Goal: Navigation & Orientation: Find specific page/section

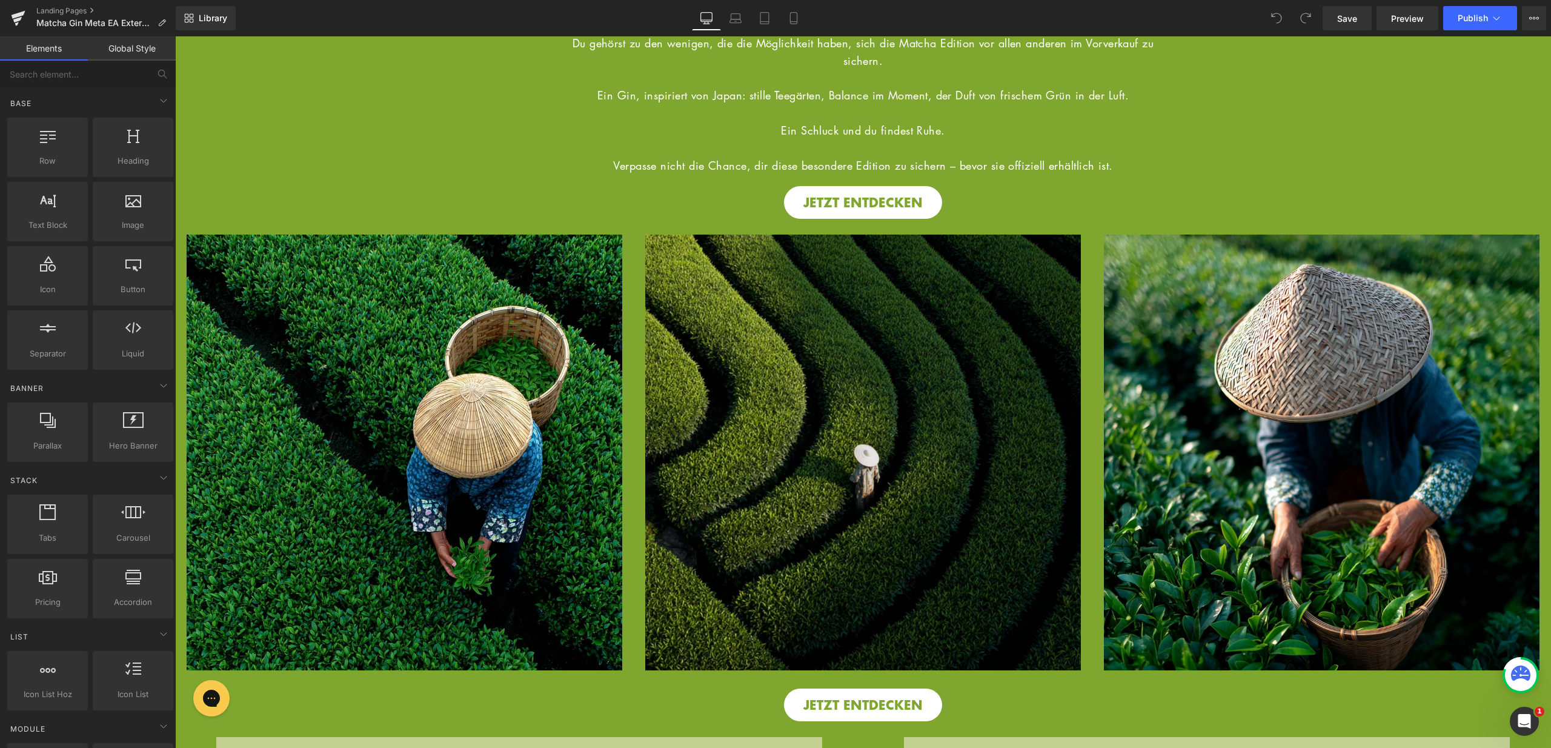
scroll to position [460, 0]
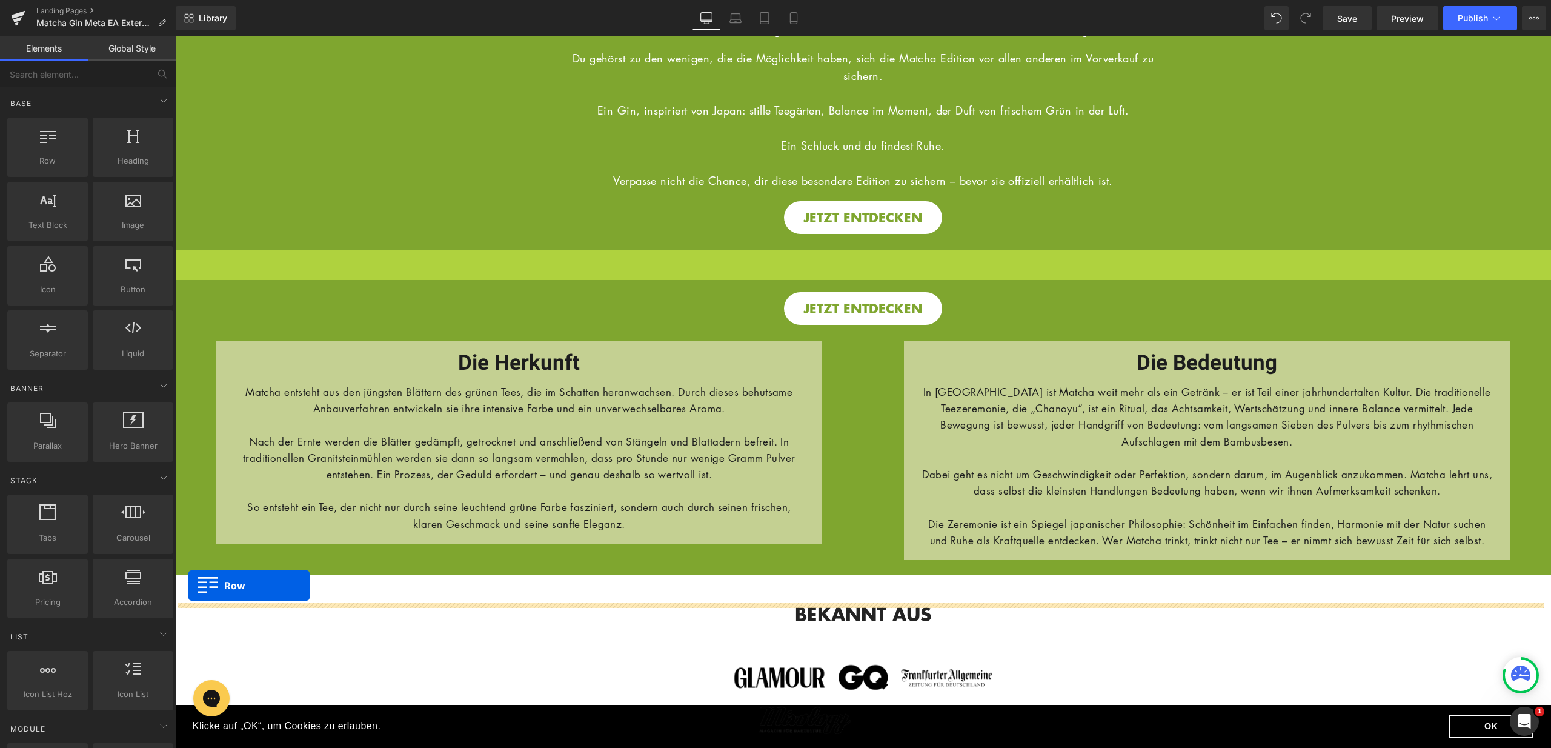
drag, startPoint x: 181, startPoint y: 255, endPoint x: 188, endPoint y: 585, distance: 331.0
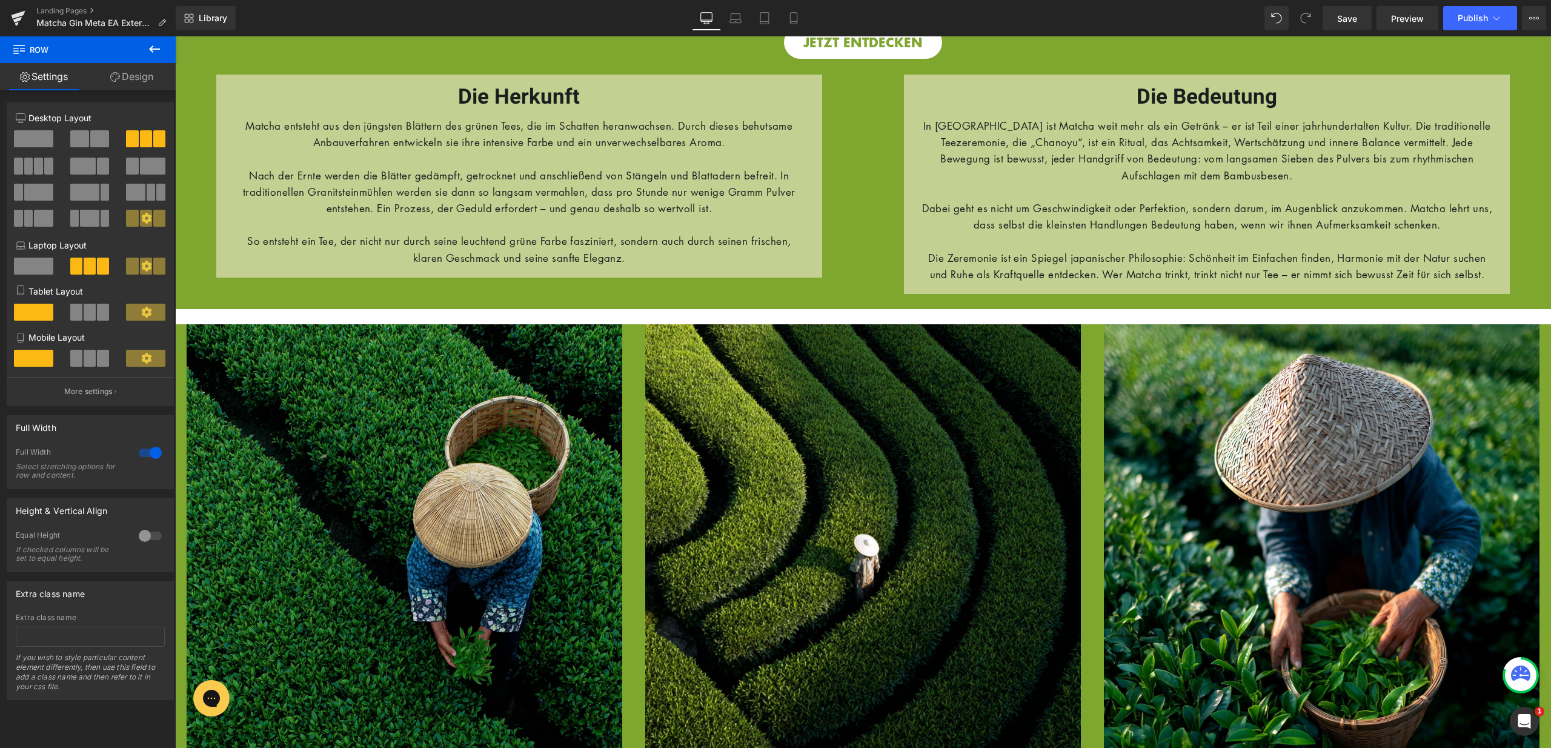
scroll to position [659, 0]
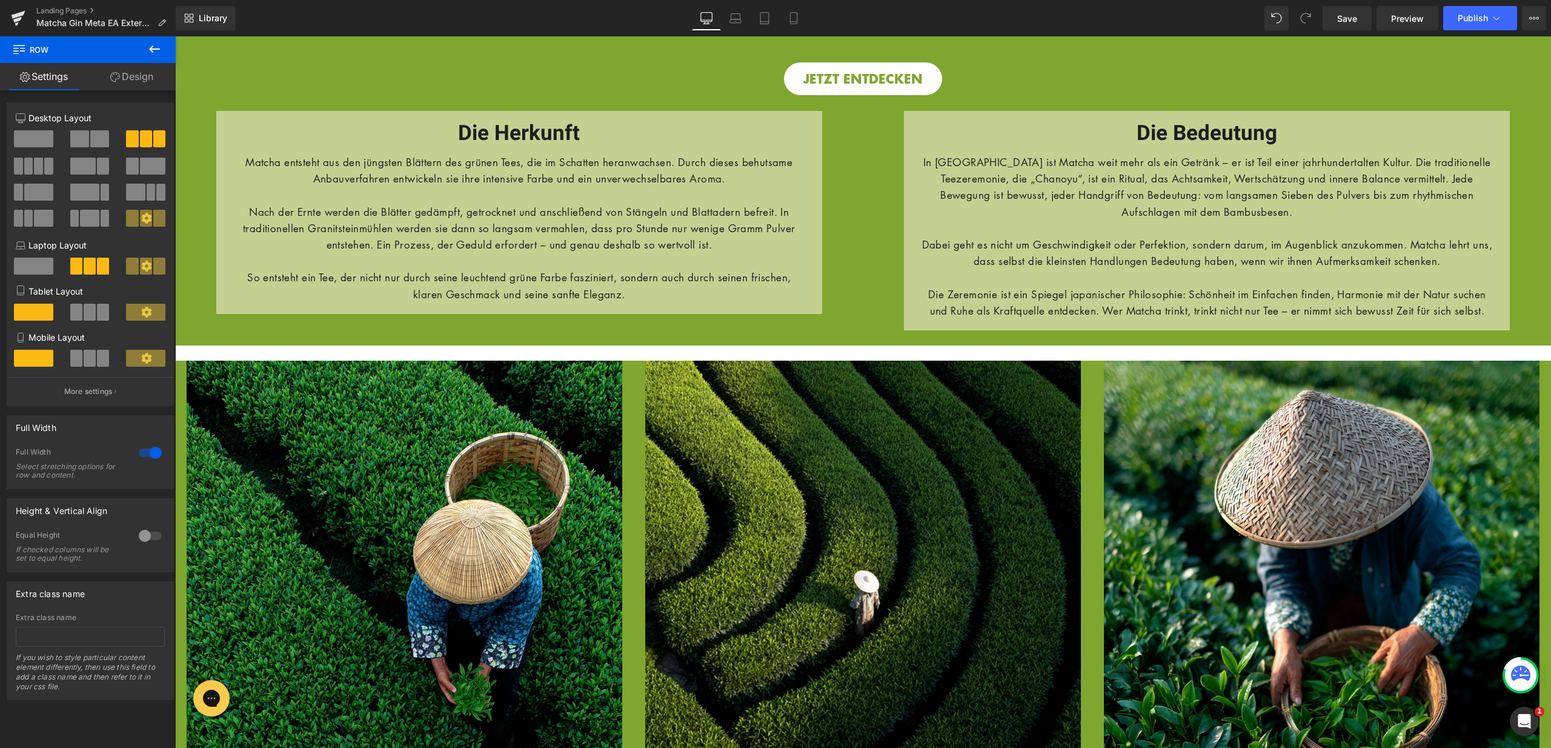
click at [287, 362] on div "Image HERZLICHEN GLÜCKWUNSCH DU HAST DICH ERFOLGREICH ANGEMELDET! Heading Row I…" at bounding box center [863, 623] width 1376 height 2492
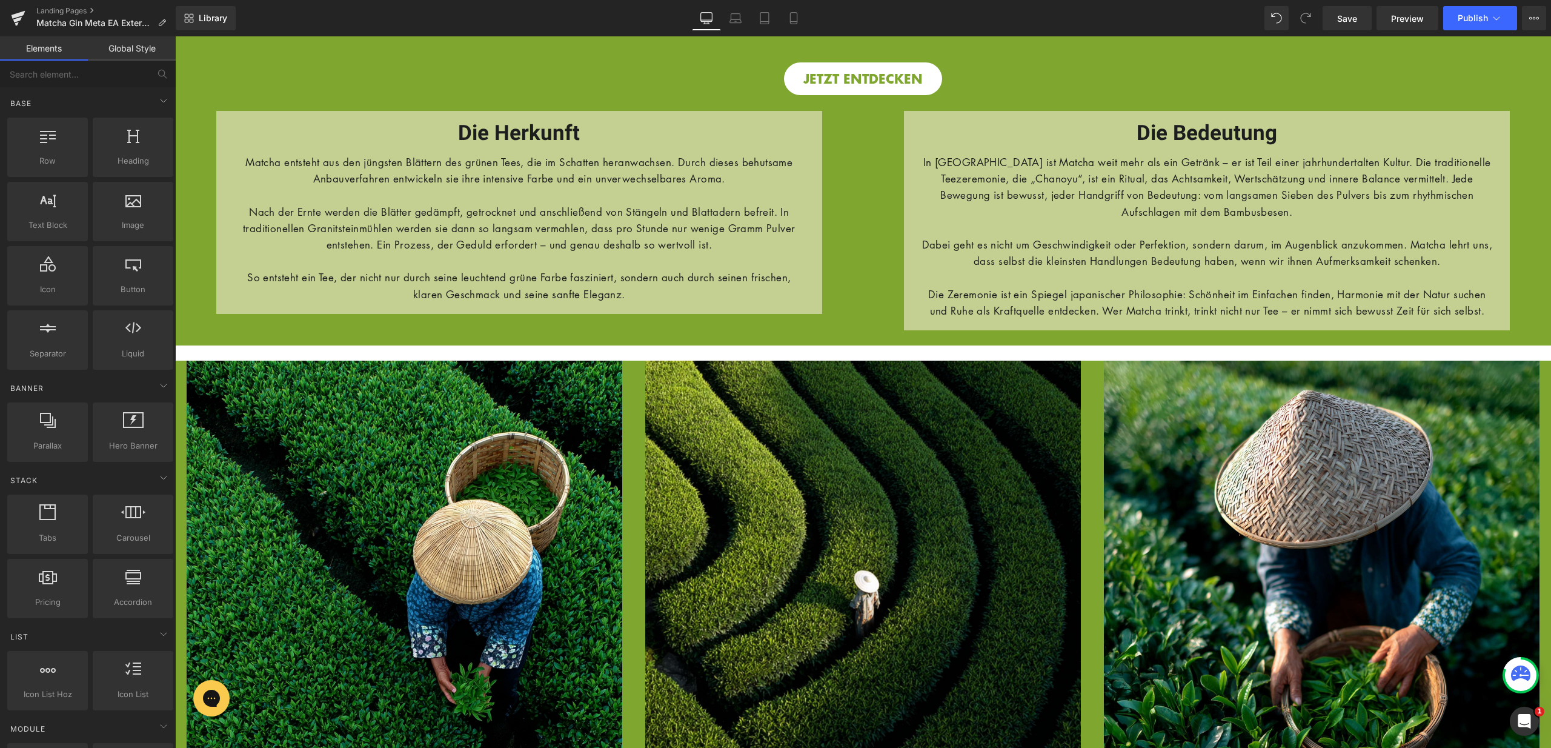
click at [287, 362] on div "Image HERZLICHEN GLÜCKWUNSCH DU HAST DICH ERFOLGREICH ANGEMELDET! Heading Row I…" at bounding box center [863, 623] width 1376 height 2492
click at [268, 366] on div "Image HERZLICHEN GLÜCKWUNSCH DU HAST DICH ERFOLGREICH ANGEMELDET! Heading Row I…" at bounding box center [863, 623] width 1376 height 2492
click at [180, 370] on div "Image HERZLICHEN GLÜCKWUNSCH DU HAST DICH ERFOLGREICH ANGEMELDET! Heading Row I…" at bounding box center [863, 623] width 1376 height 2492
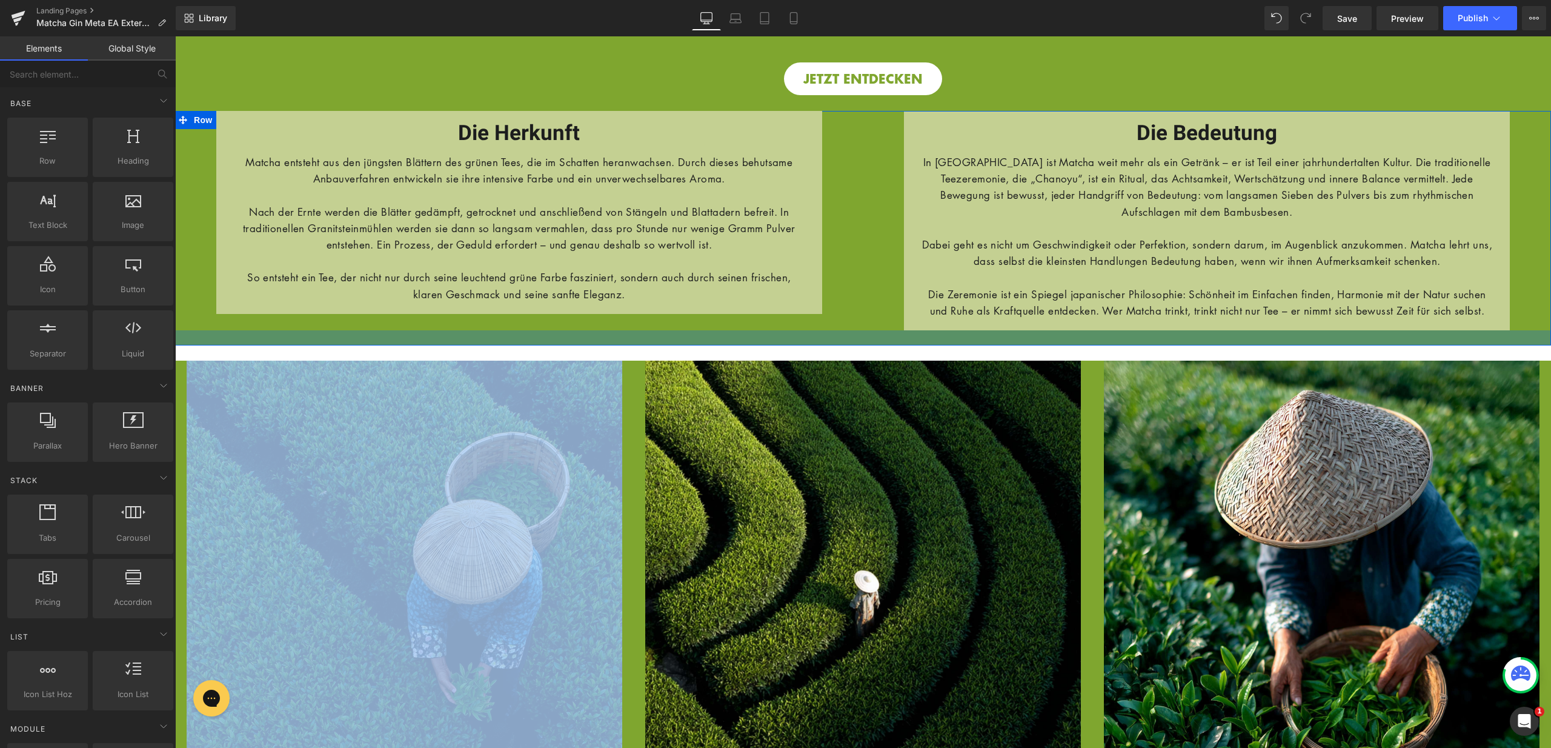
drag, startPoint x: 210, startPoint y: 366, endPoint x: 215, endPoint y: 357, distance: 10.3
click at [215, 357] on div "Image HERZLICHEN GLÜCKWUNSCH DU HAST DICH ERFOLGREICH ANGEMELDET! Heading Row I…" at bounding box center [863, 623] width 1376 height 2492
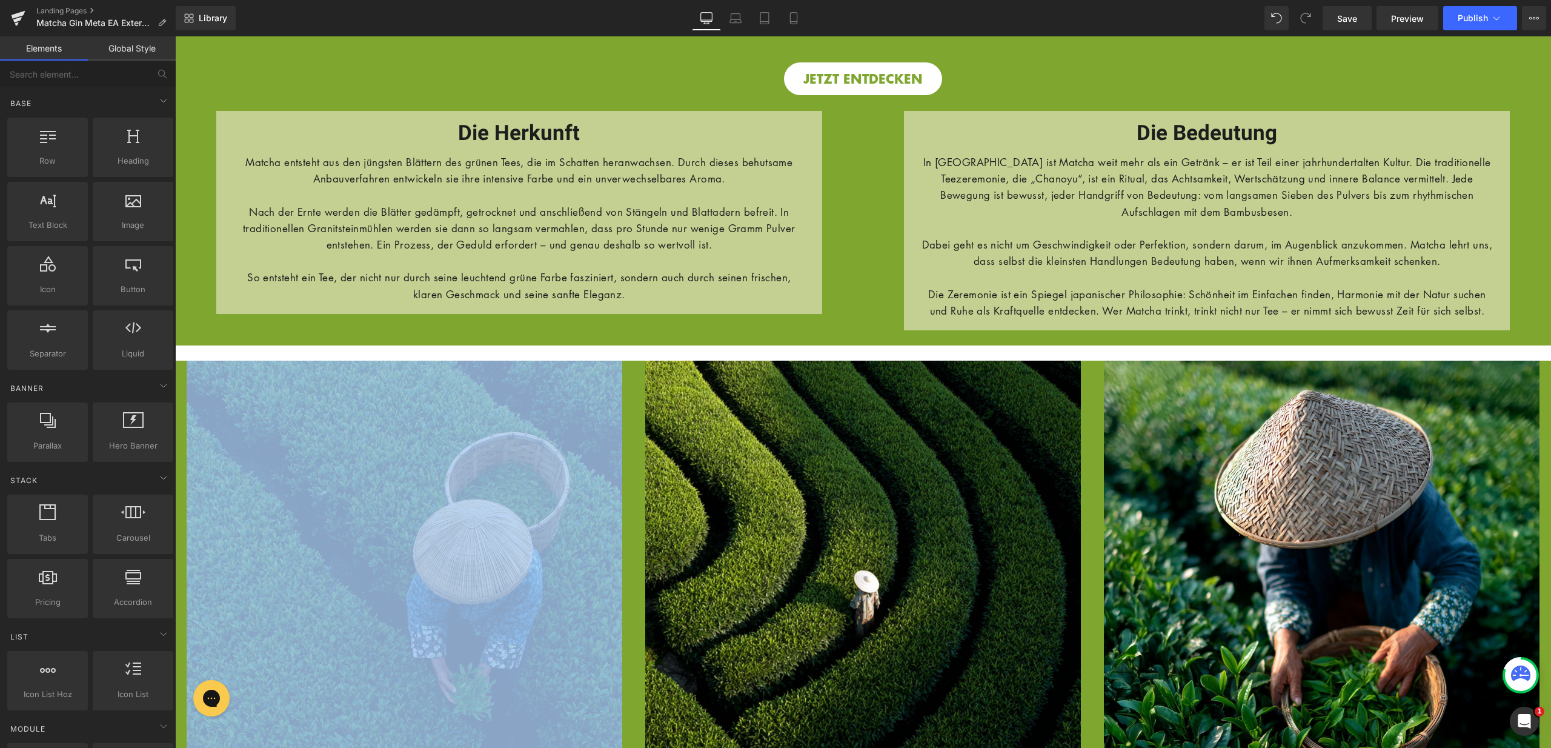
click at [226, 363] on div "Image HERZLICHEN GLÜCKWUNSCH DU HAST DICH ERFOLGREICH ANGEMELDET! Heading Row I…" at bounding box center [863, 623] width 1376 height 2492
click at [202, 365] on div "Image HERZLICHEN GLÜCKWUNSCH DU HAST DICH ERFOLGREICH ANGEMELDET! Heading Row I…" at bounding box center [863, 623] width 1376 height 2492
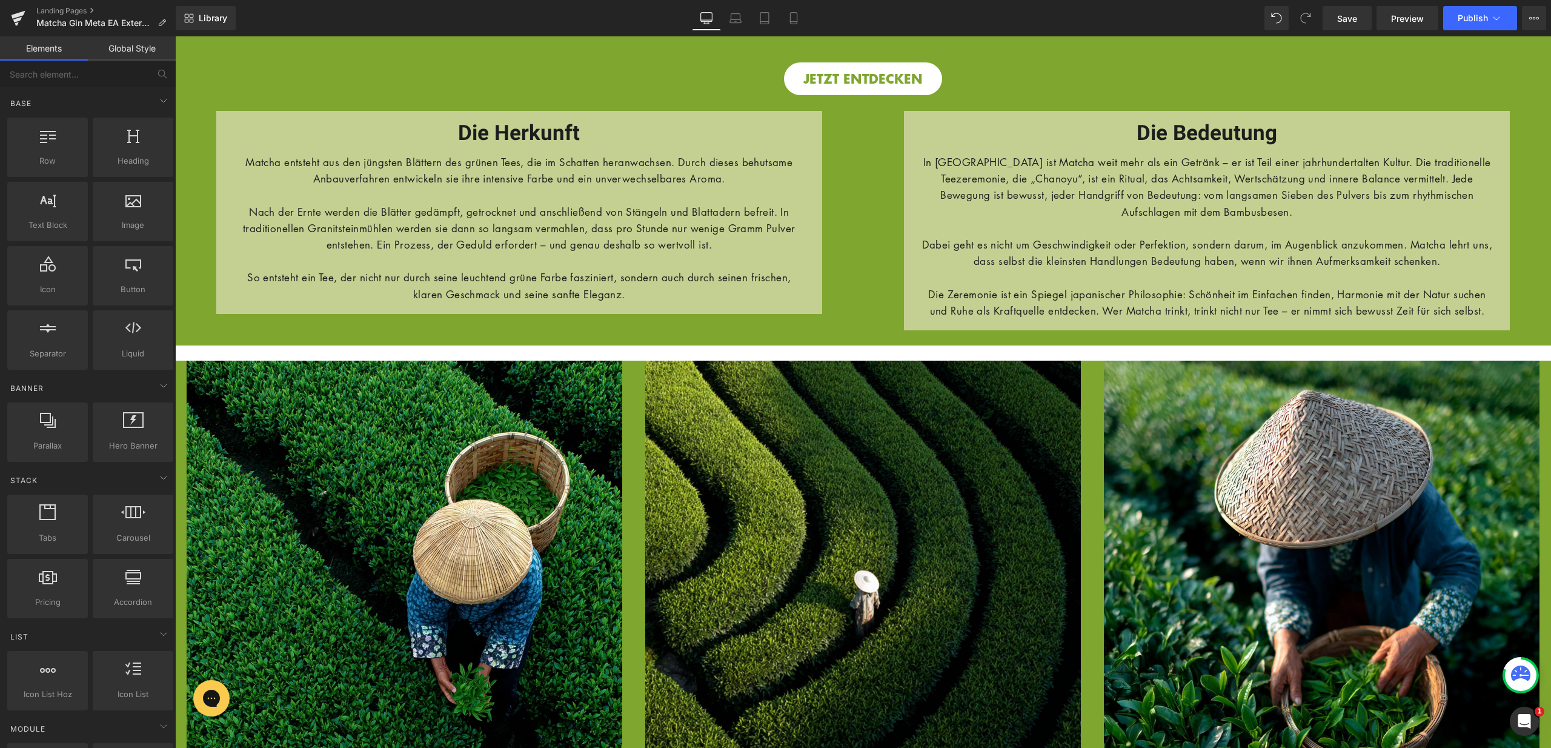
click at [202, 365] on div "Image HERZLICHEN GLÜCKWUNSCH DU HAST DICH ERFOLGREICH ANGEMELDET! Heading Row I…" at bounding box center [863, 623] width 1376 height 2492
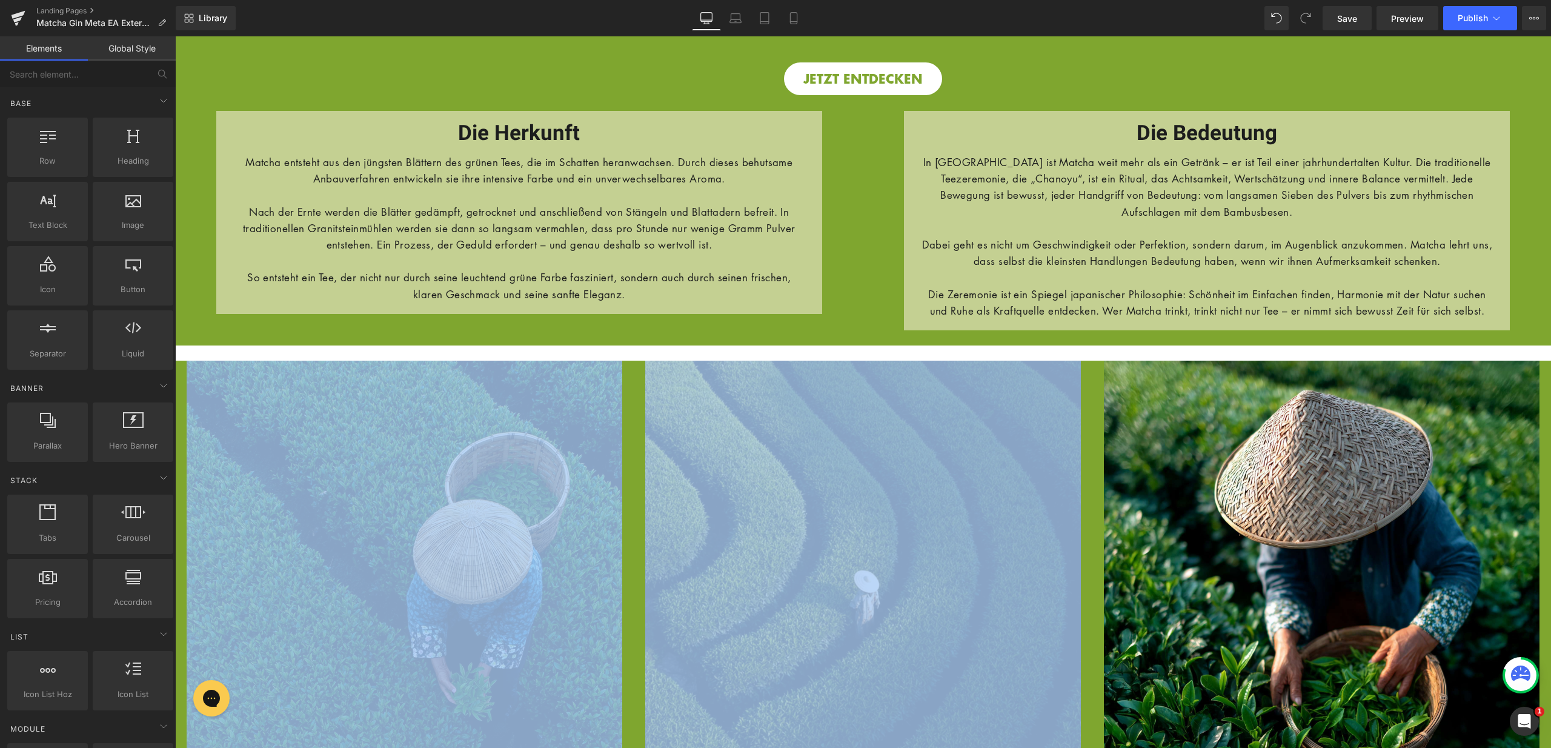
click at [202, 365] on div "Image HERZLICHEN GLÜCKWUNSCH DU HAST DICH ERFOLGREICH ANGEMELDET! Heading Row I…" at bounding box center [863, 623] width 1376 height 2492
click at [304, 365] on div "Image HERZLICHEN GLÜCKWUNSCH DU HAST DICH ERFOLGREICH ANGEMELDET! Heading Row I…" at bounding box center [863, 623] width 1376 height 2492
click at [364, 345] on div "Die Herkunft Heading Row Matcha entsteht aus den jüngsten Blättern des grünen T…" at bounding box center [863, 228] width 1376 height 235
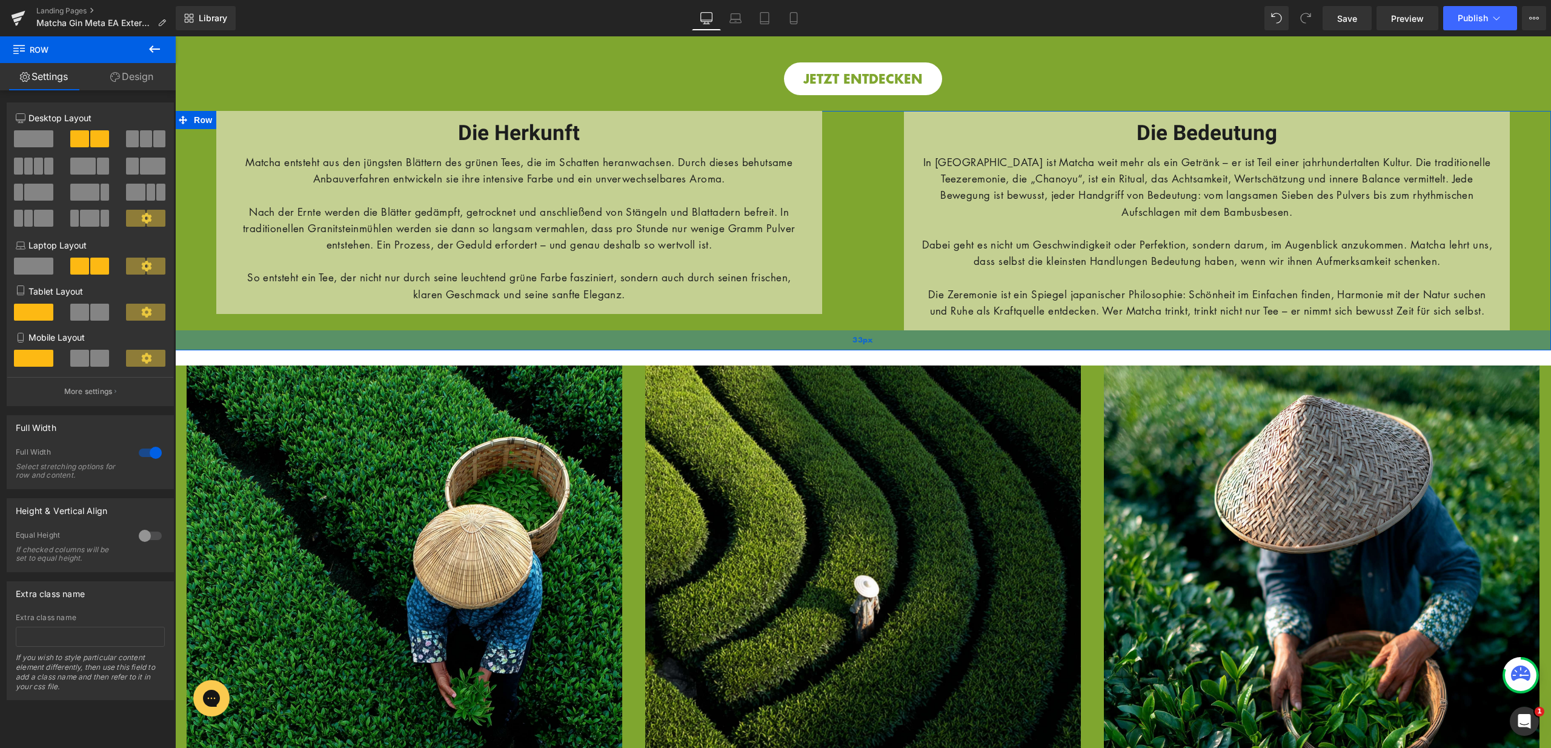
drag, startPoint x: 368, startPoint y: 353, endPoint x: 373, endPoint y: 358, distance: 6.4
click at [373, 350] on div "33px" at bounding box center [863, 340] width 1376 height 20
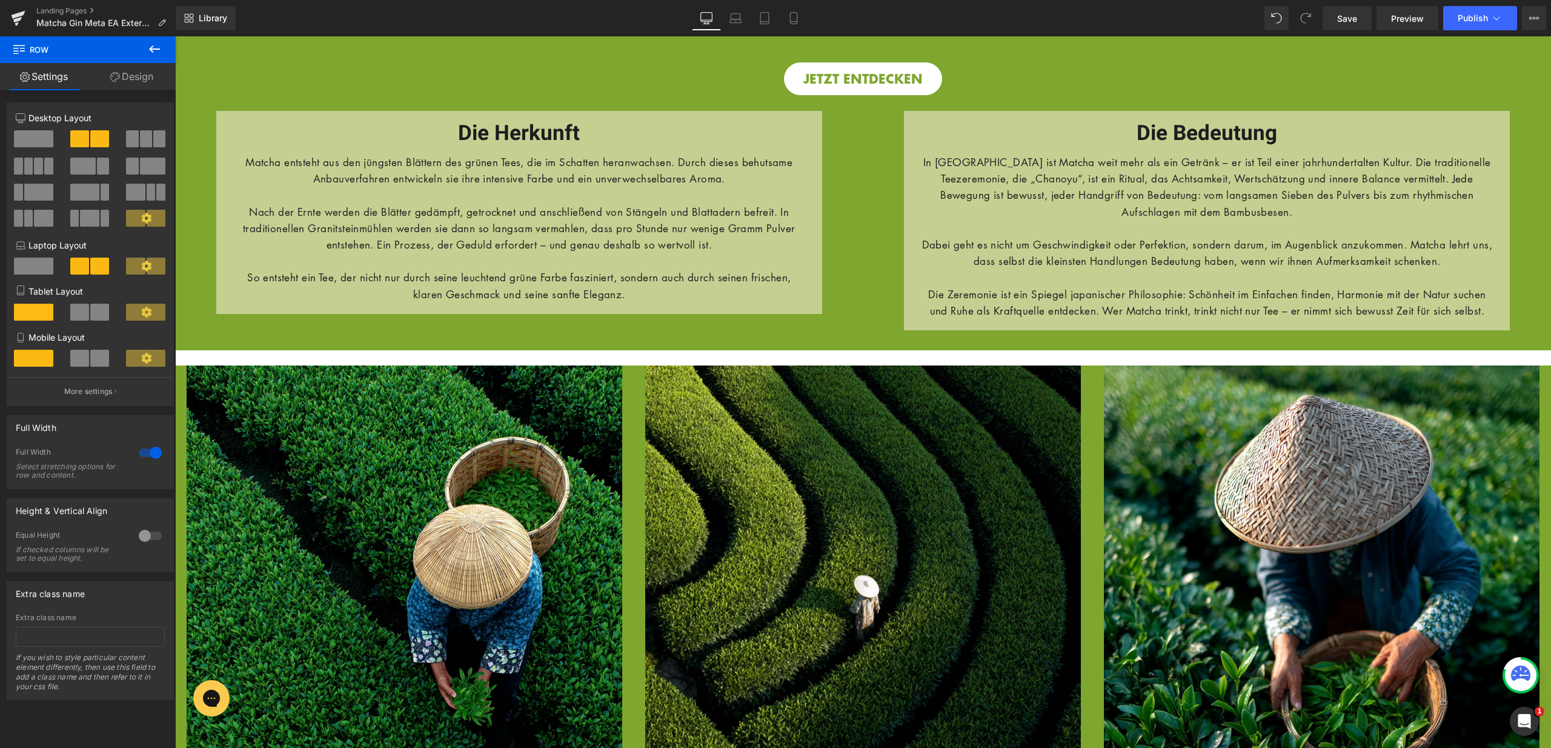
click at [387, 372] on div "Image HERZLICHEN GLÜCKWUNSCH DU HAST DICH ERFOLGREICH ANGEMELDET! Heading Row I…" at bounding box center [863, 625] width 1376 height 2497
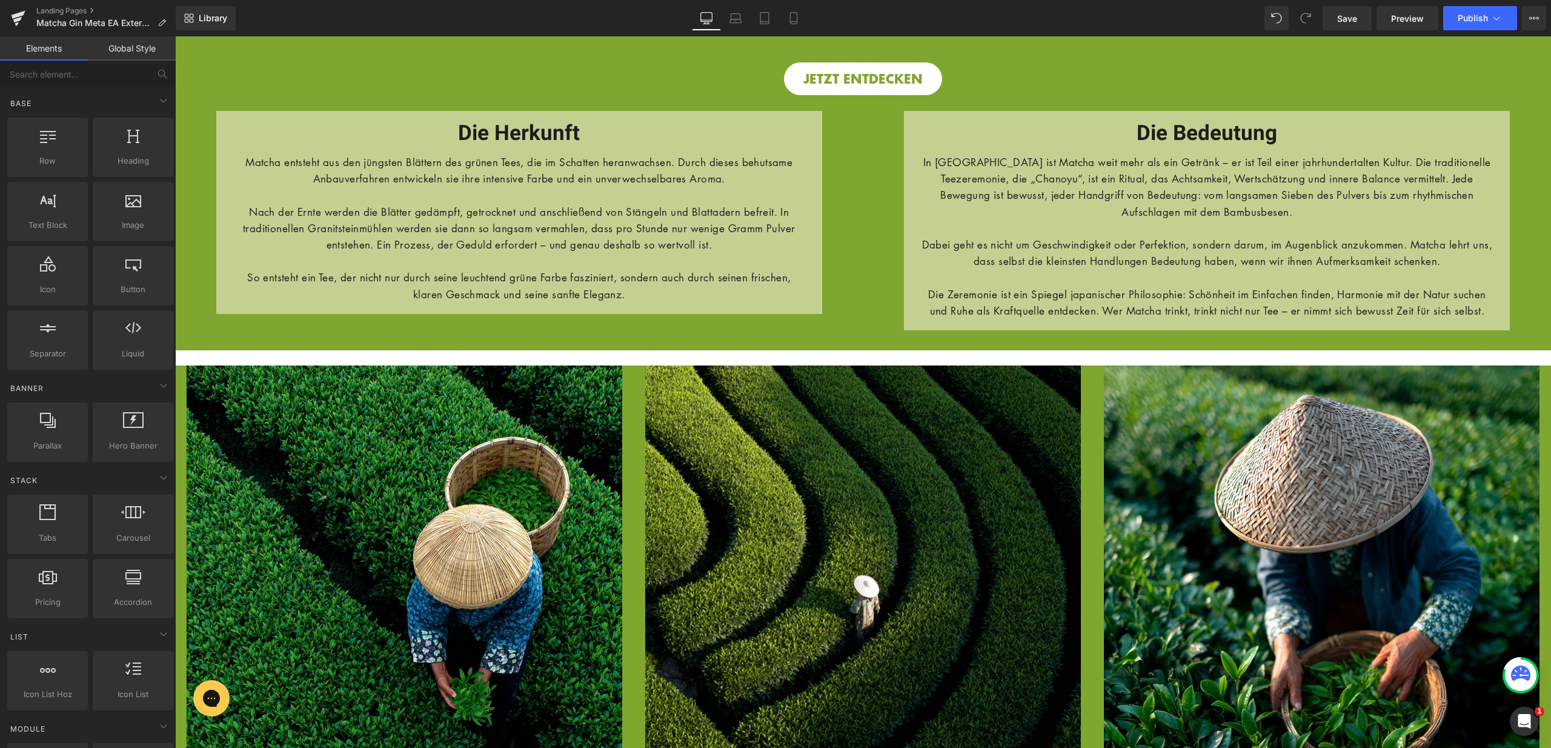
click at [232, 365] on div "Image HERZLICHEN GLÜCKWUNSCH DU HAST DICH ERFOLGREICH ANGEMELDET! Heading Row I…" at bounding box center [863, 625] width 1376 height 2497
click at [232, 368] on div "Image HERZLICHEN GLÜCKWUNSCH DU HAST DICH ERFOLGREICH ANGEMELDET! Heading Row I…" at bounding box center [863, 625] width 1376 height 2497
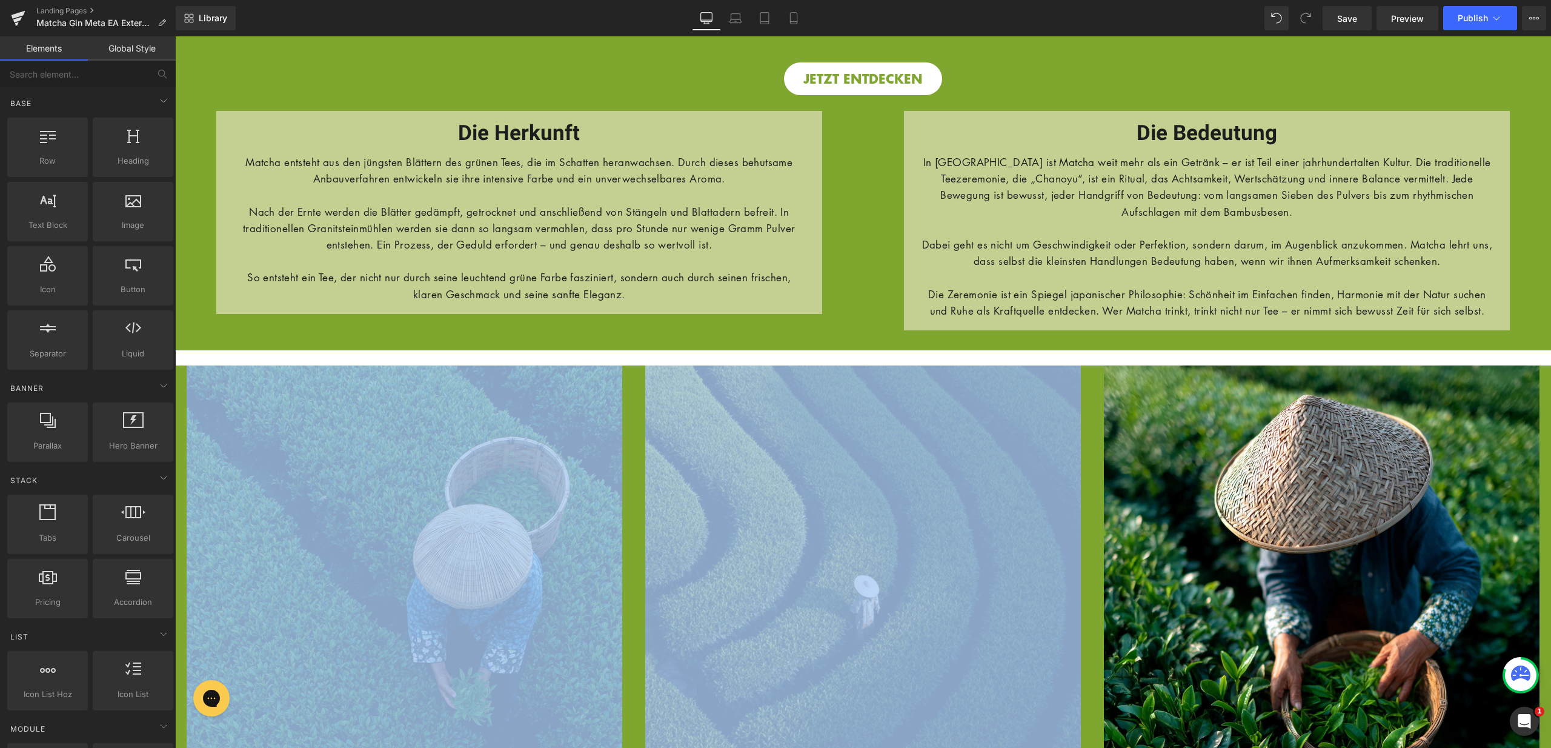
click at [232, 368] on div "Image HERZLICHEN GLÜCKWUNSCH DU HAST DICH ERFOLGREICH ANGEMELDET! Heading Row I…" at bounding box center [863, 625] width 1376 height 2497
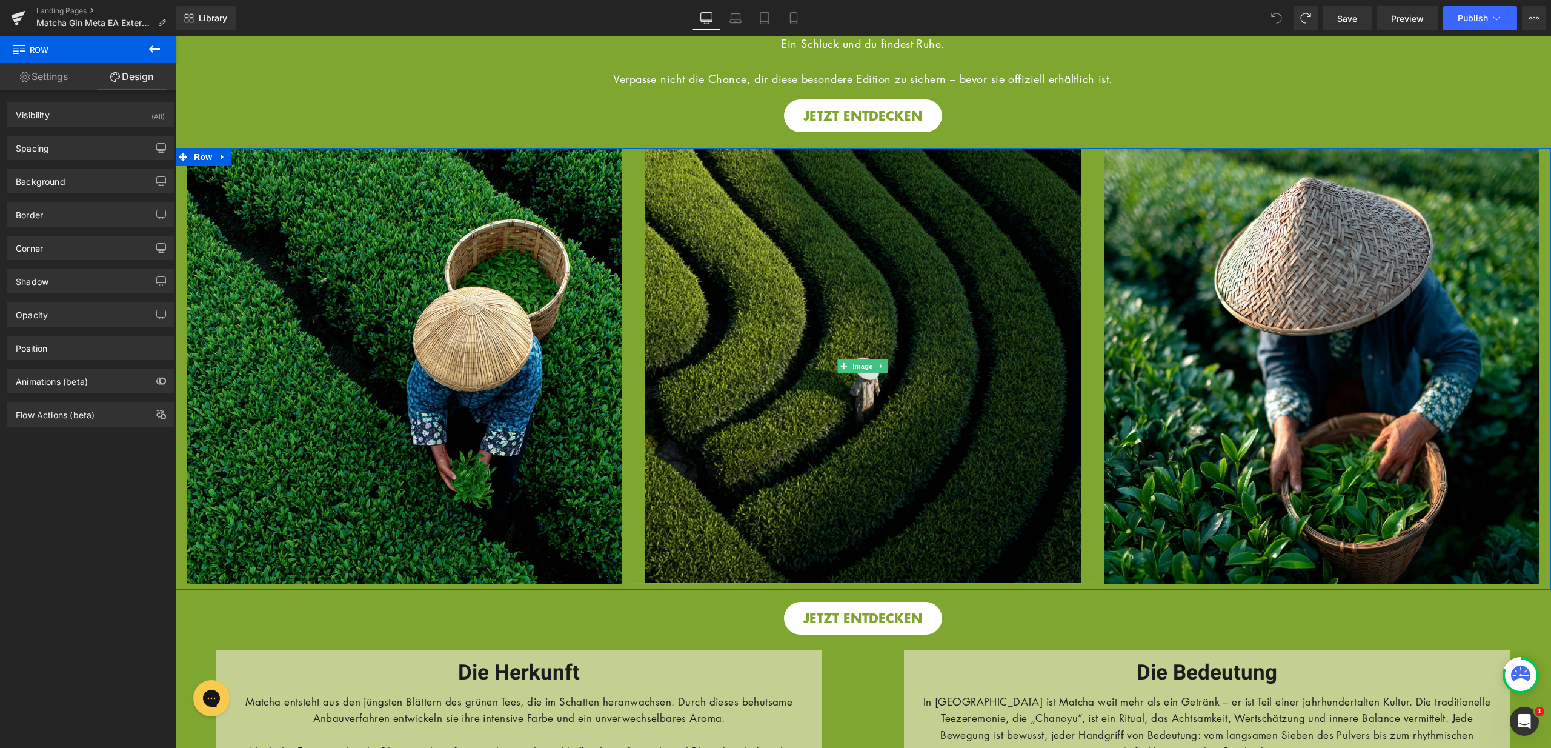
scroll to position [422, 0]
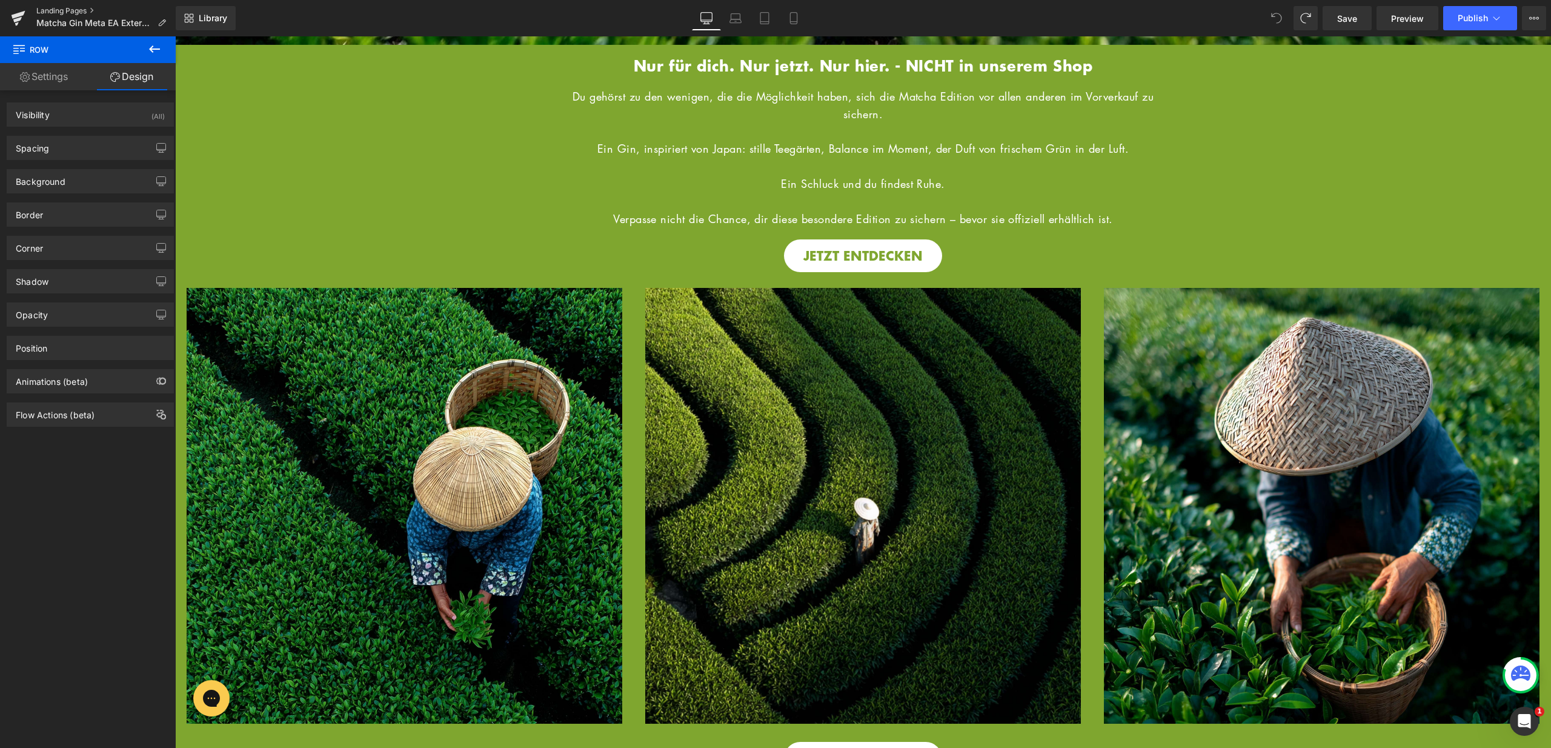
click at [73, 11] on link "Landing Pages" at bounding box center [105, 11] width 139 height 10
